Goal: Task Accomplishment & Management: Manage account settings

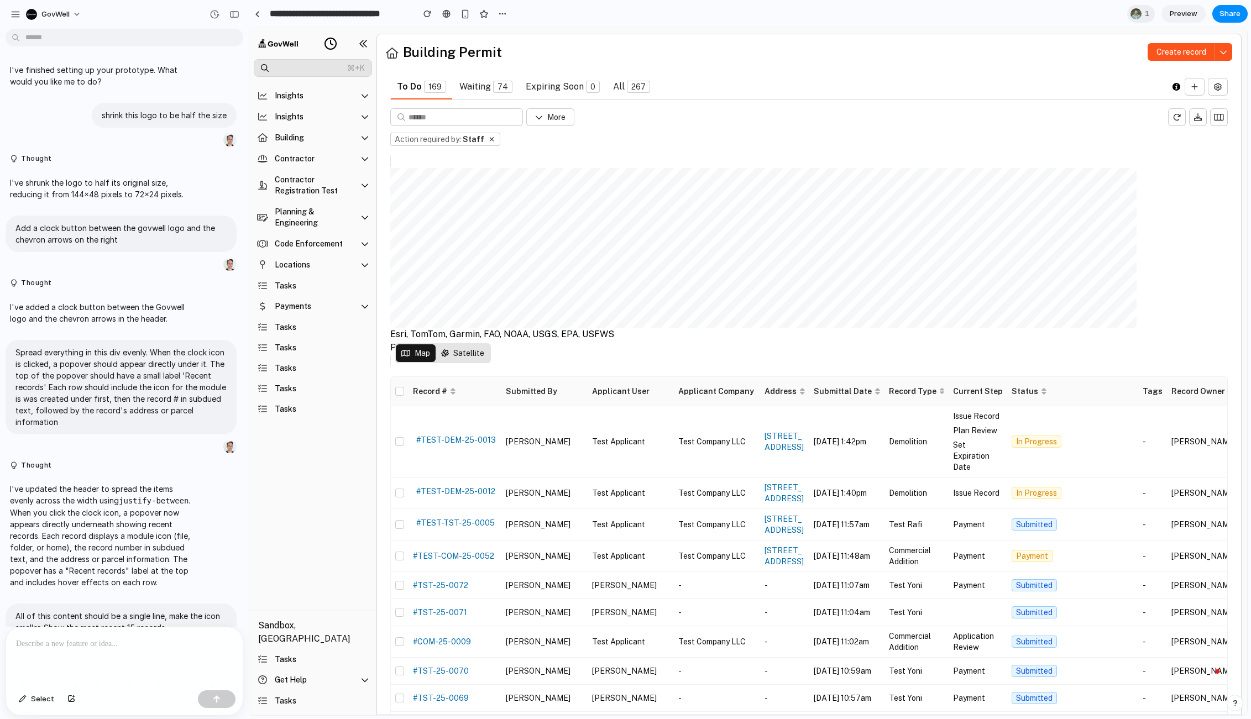
scroll to position [474, 0]
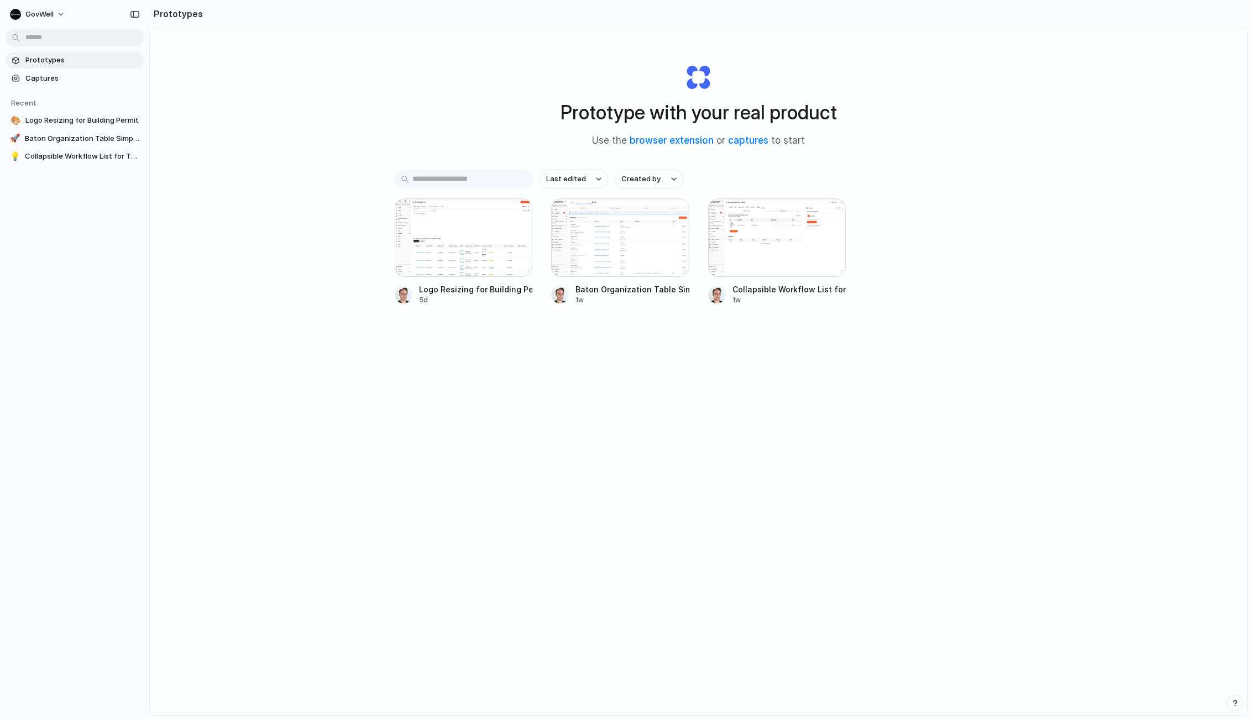
click at [702, 74] on div "Prototype with your real product Use the browser extension or captures to start" at bounding box center [698, 100] width 442 height 119
click at [42, 4] on div "GovWell" at bounding box center [74, 13] width 149 height 27
click at [37, 8] on button "GovWell" at bounding box center [38, 15] width 65 height 18
click at [50, 36] on span "Settings" at bounding box center [40, 39] width 30 height 11
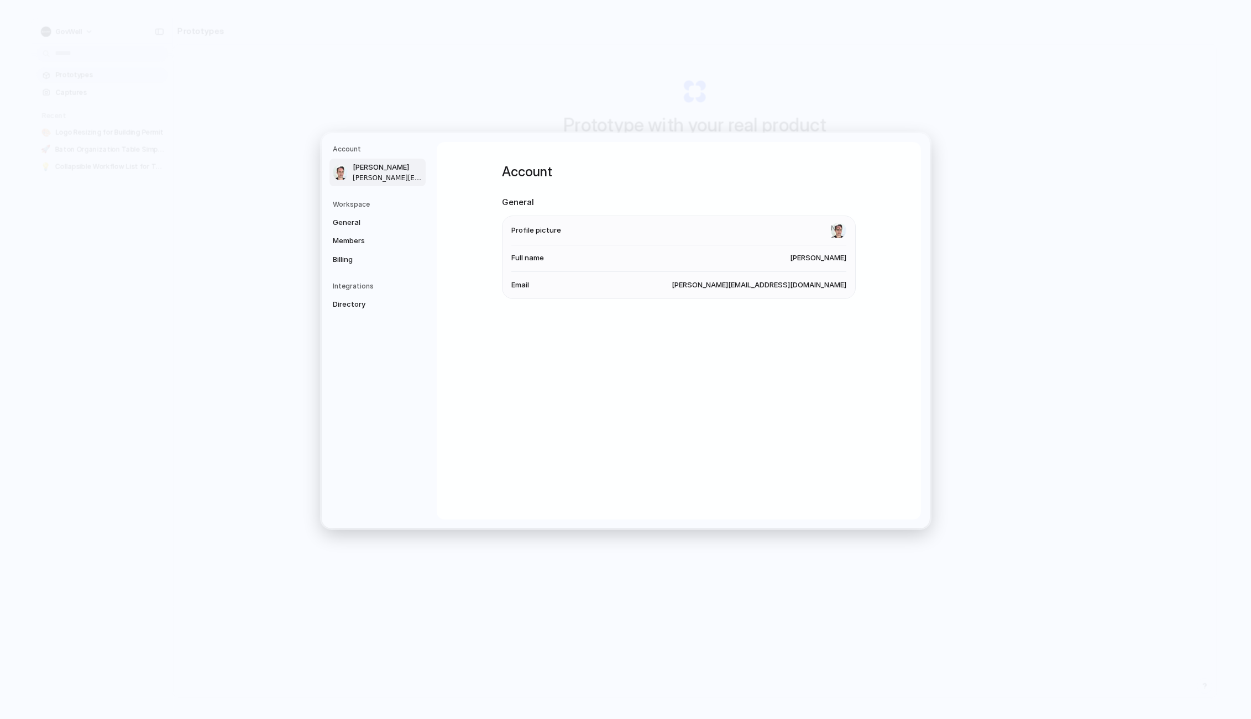
click at [353, 203] on h5 "Workspace" at bounding box center [379, 204] width 93 height 10
click at [353, 218] on span "General" at bounding box center [368, 222] width 71 height 11
click at [359, 247] on link "Members" at bounding box center [377, 241] width 96 height 18
click at [359, 261] on span "Billing" at bounding box center [368, 259] width 71 height 11
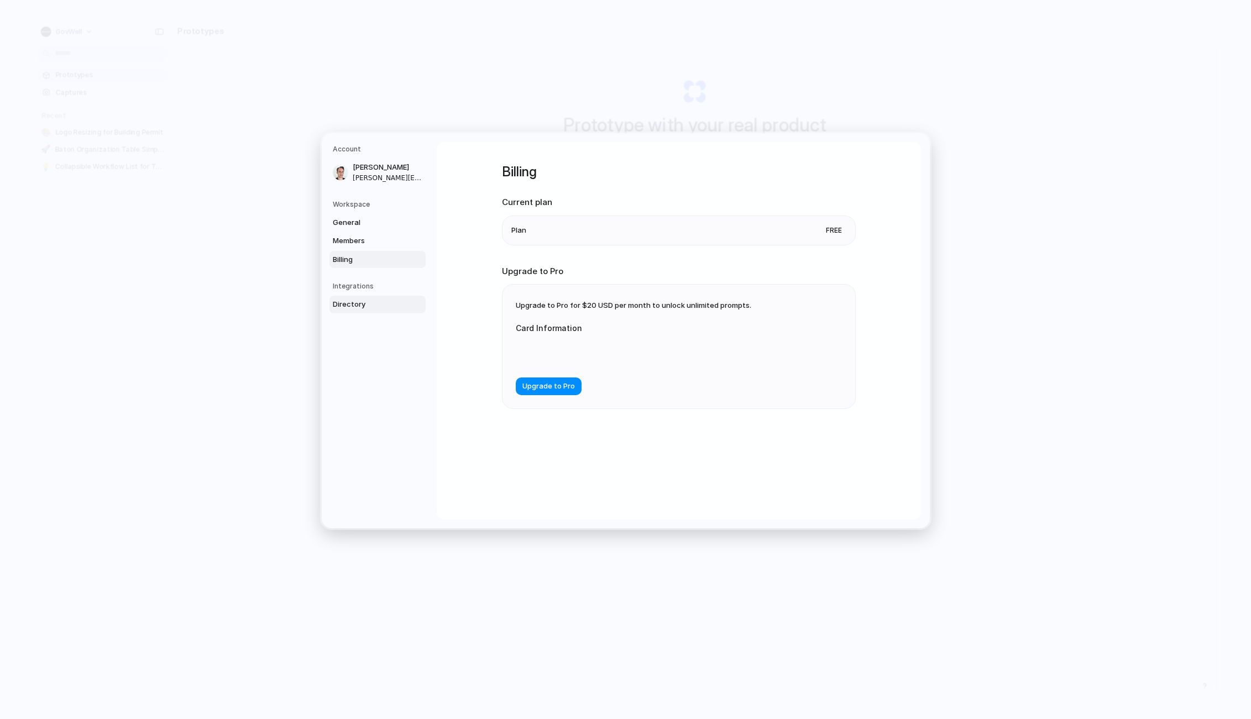
click at [355, 302] on span "Directory" at bounding box center [368, 304] width 71 height 11
